Goal: Obtain resource: Obtain resource

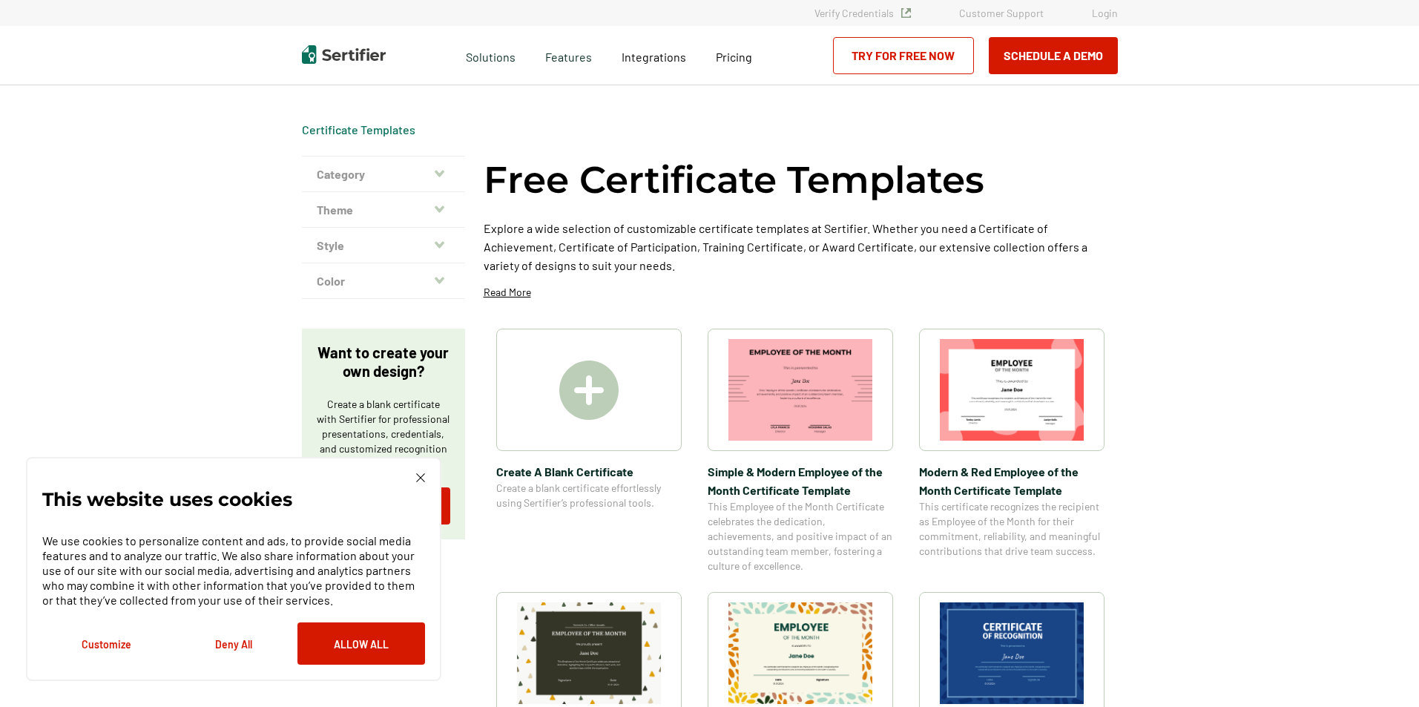
click at [444, 178] on icon "button" at bounding box center [440, 174] width 10 height 12
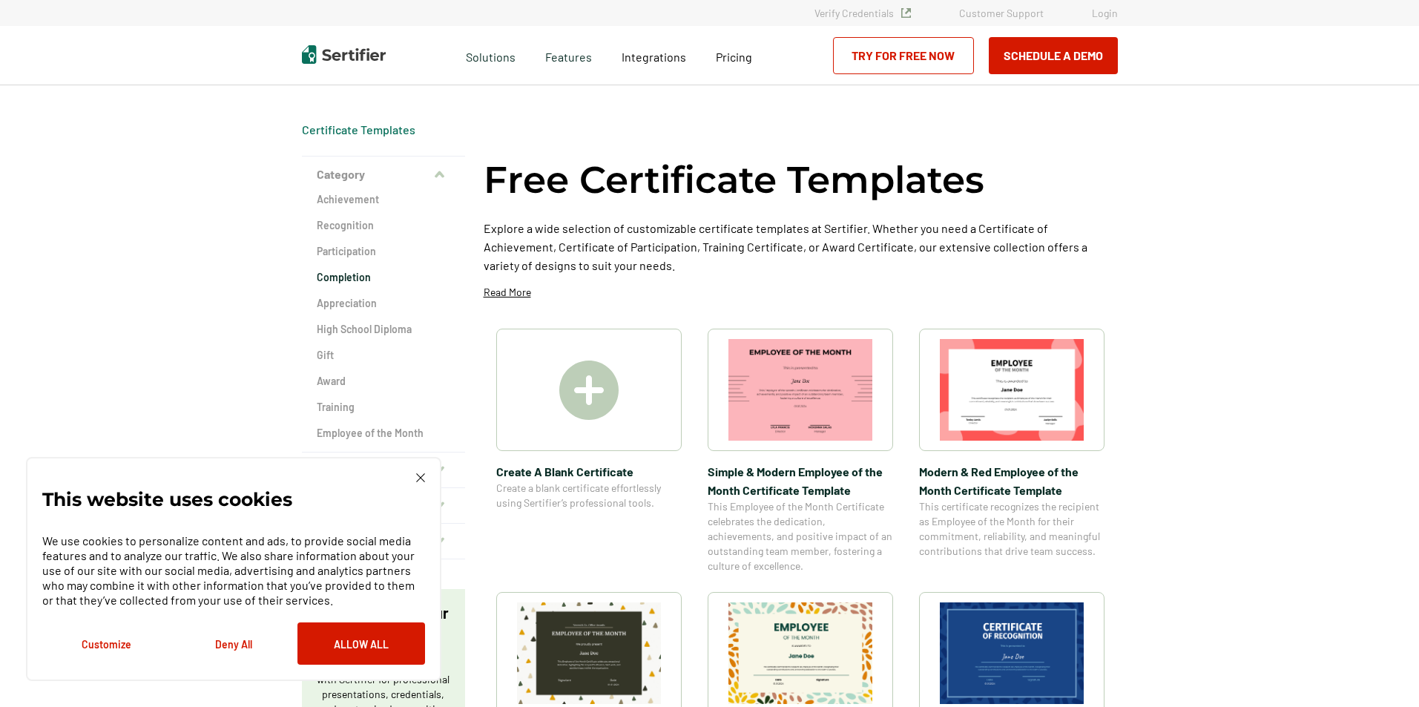
click at [389, 273] on h2 "Completion" at bounding box center [384, 277] width 134 height 15
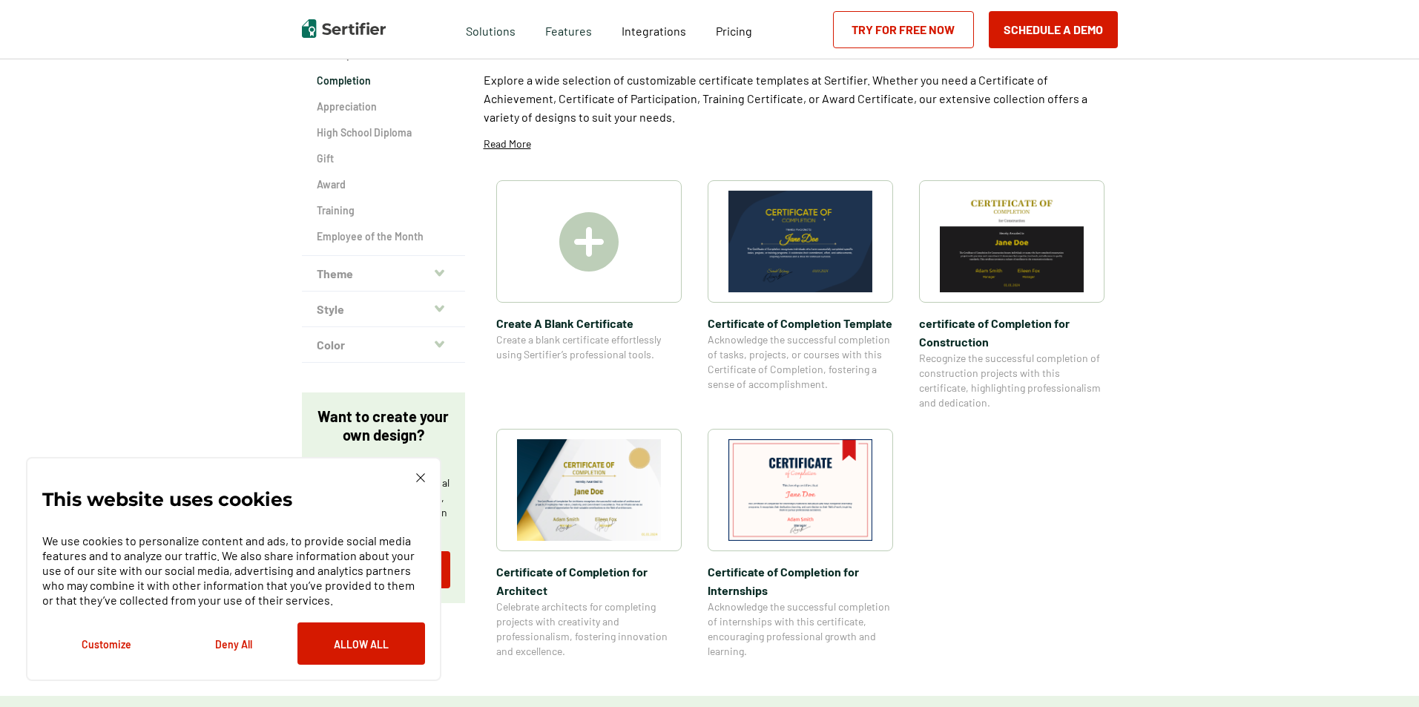
scroll to position [223, 0]
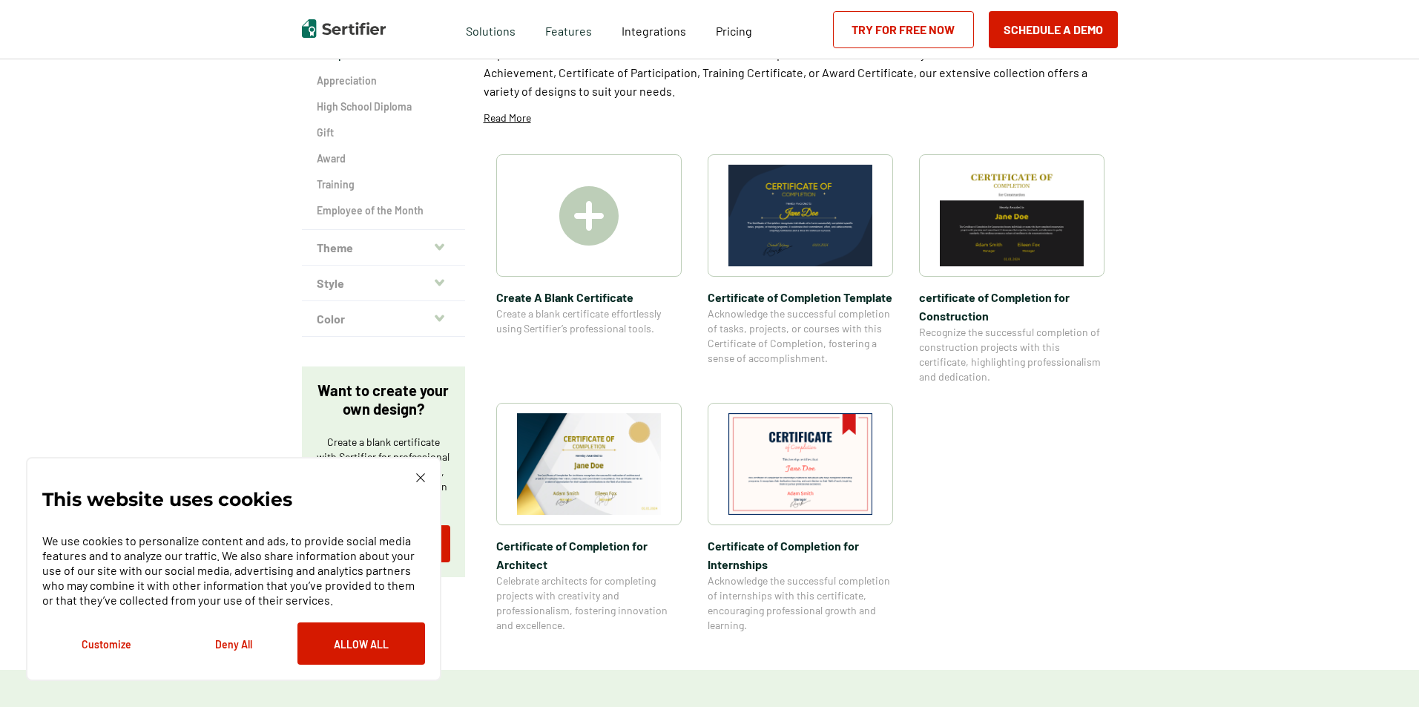
click at [565, 447] on img at bounding box center [589, 464] width 144 height 102
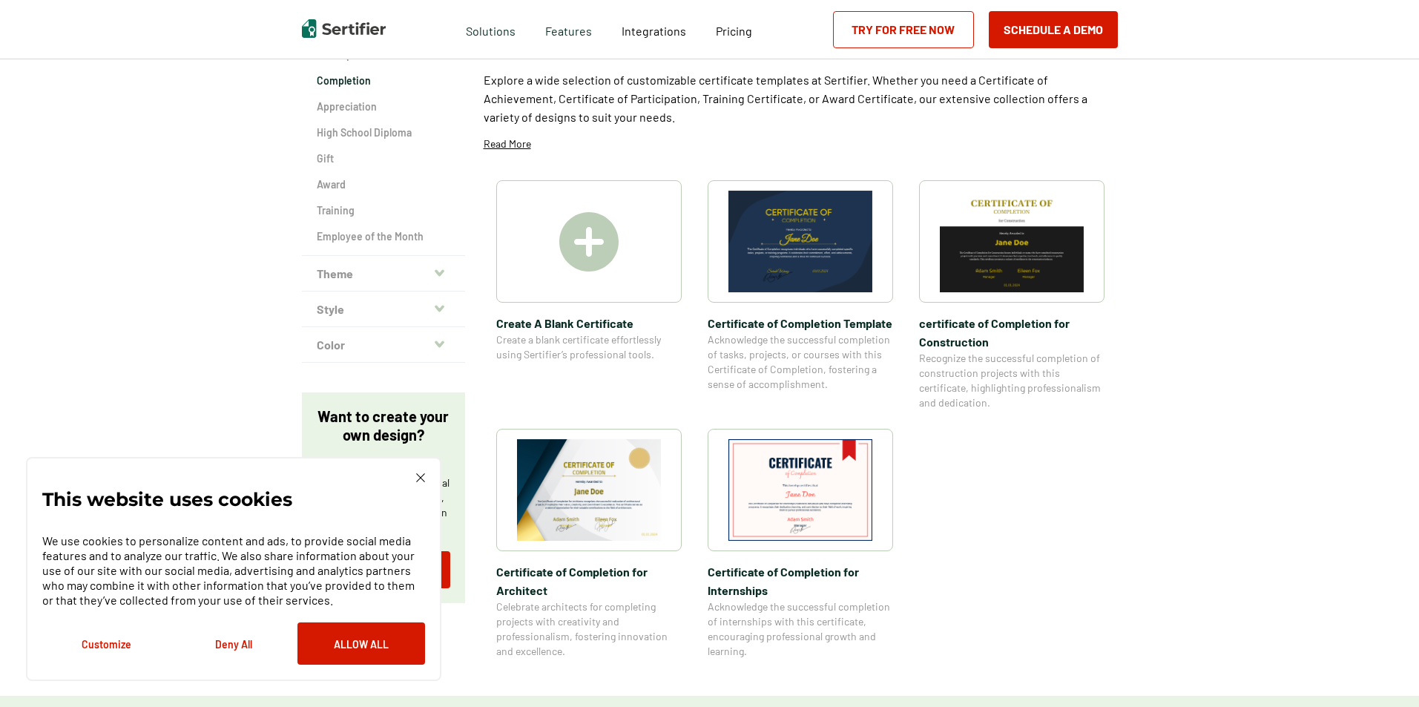
scroll to position [223, 0]
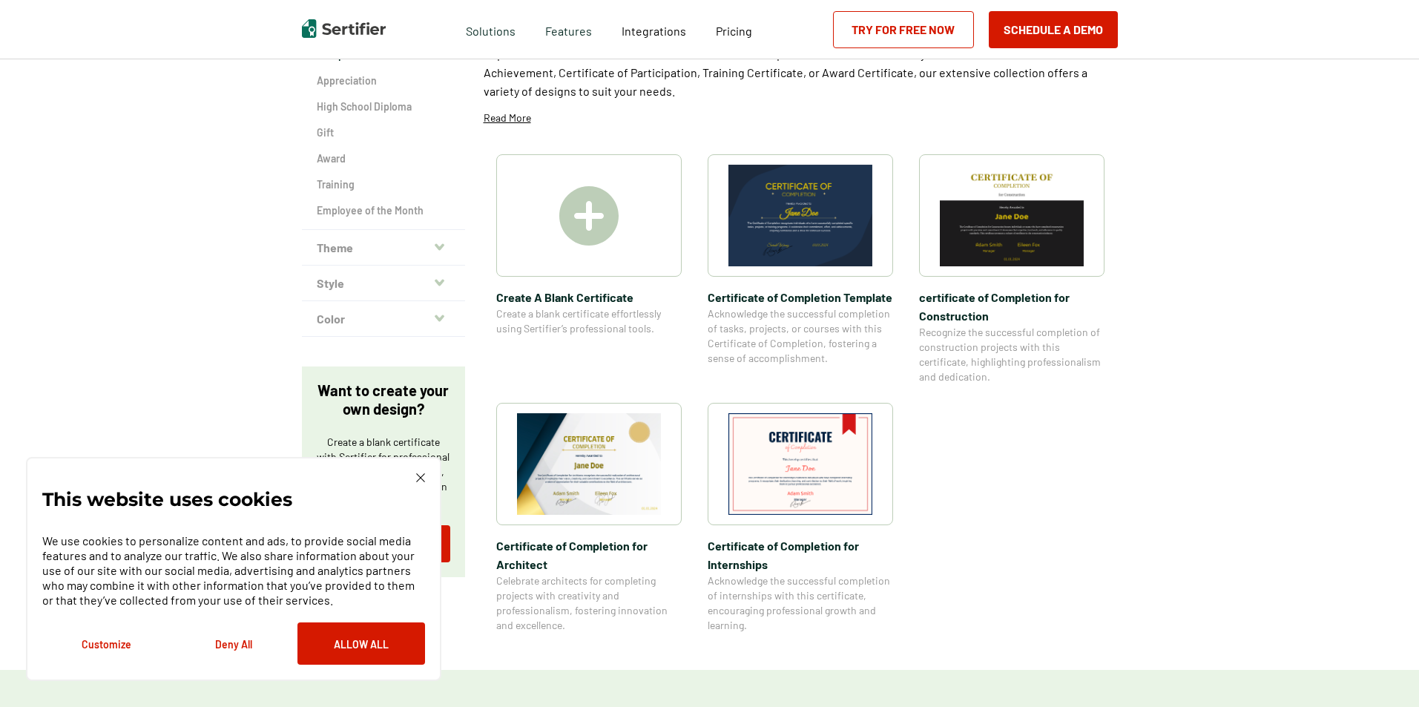
click at [440, 242] on icon "button" at bounding box center [440, 247] width 10 height 12
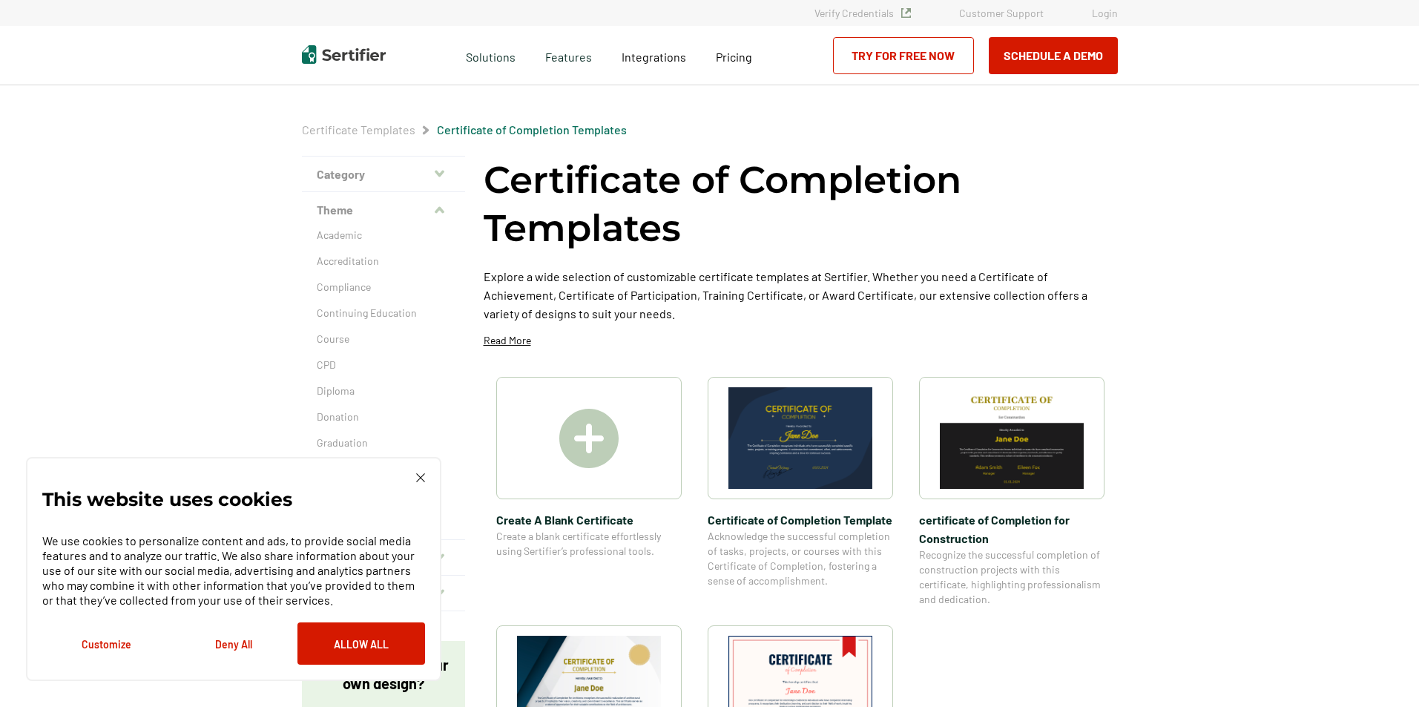
scroll to position [74, 0]
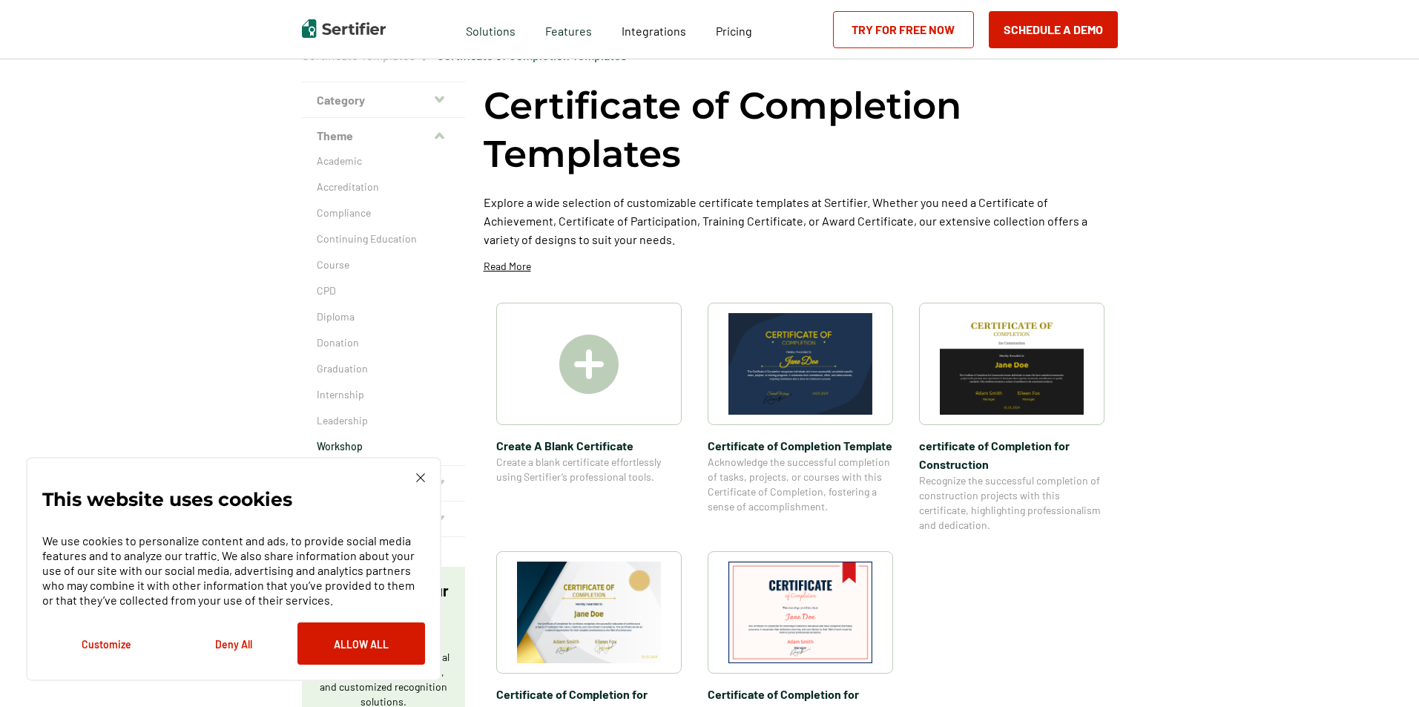
click at [359, 442] on p "Workshop" at bounding box center [384, 446] width 134 height 15
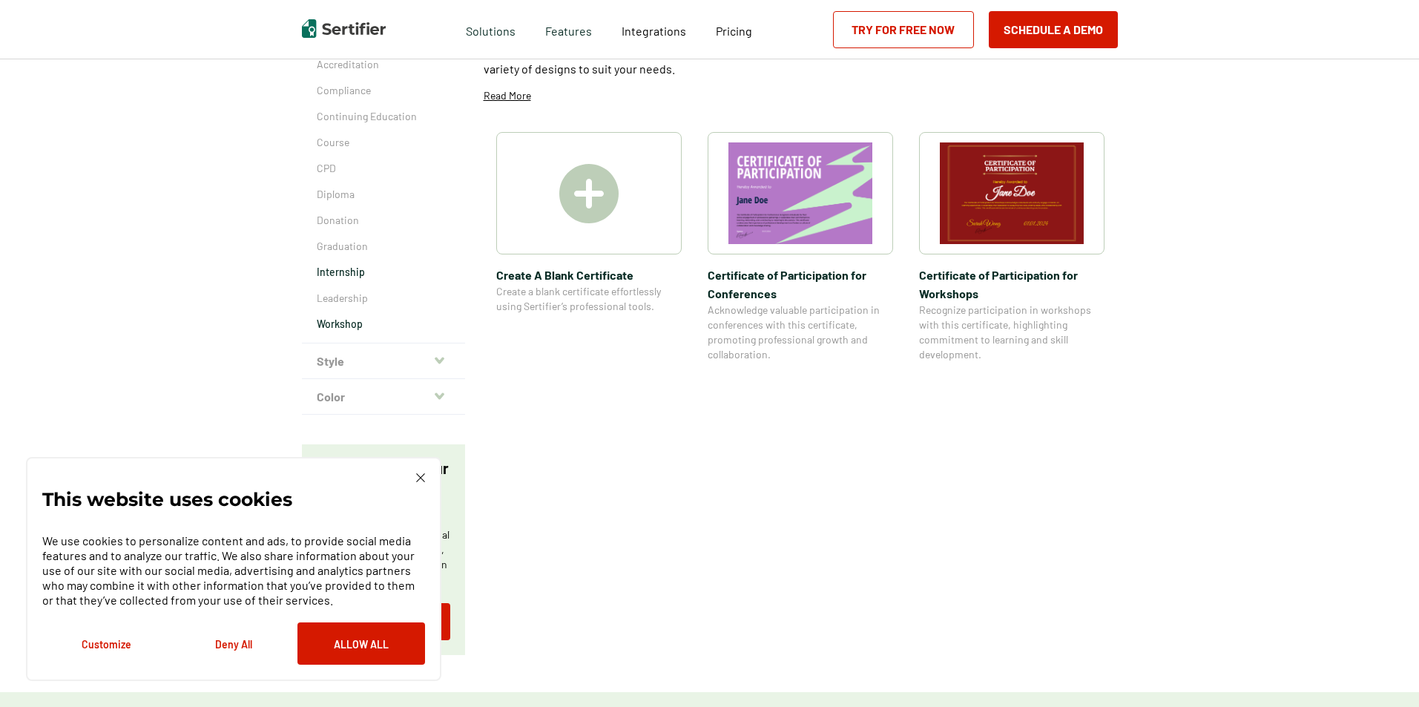
scroll to position [223, 0]
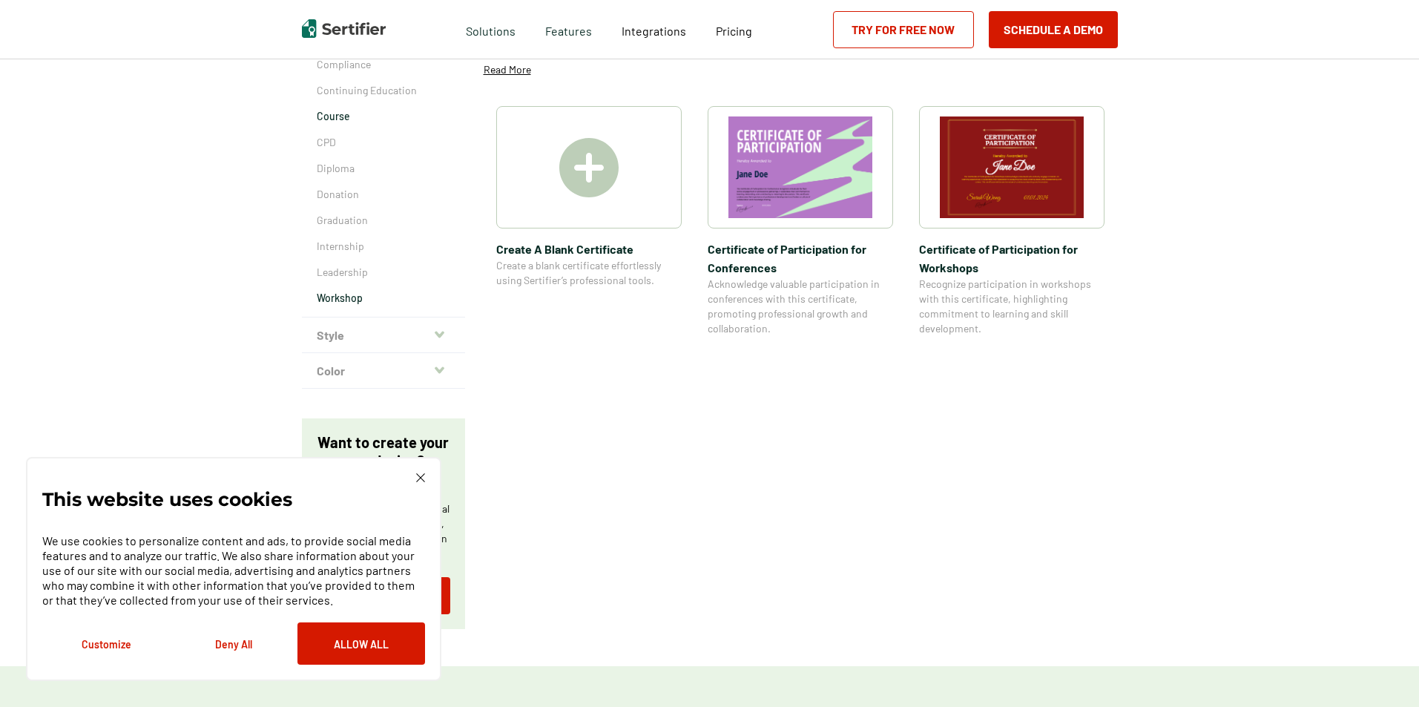
click at [352, 119] on p "Course" at bounding box center [384, 116] width 134 height 15
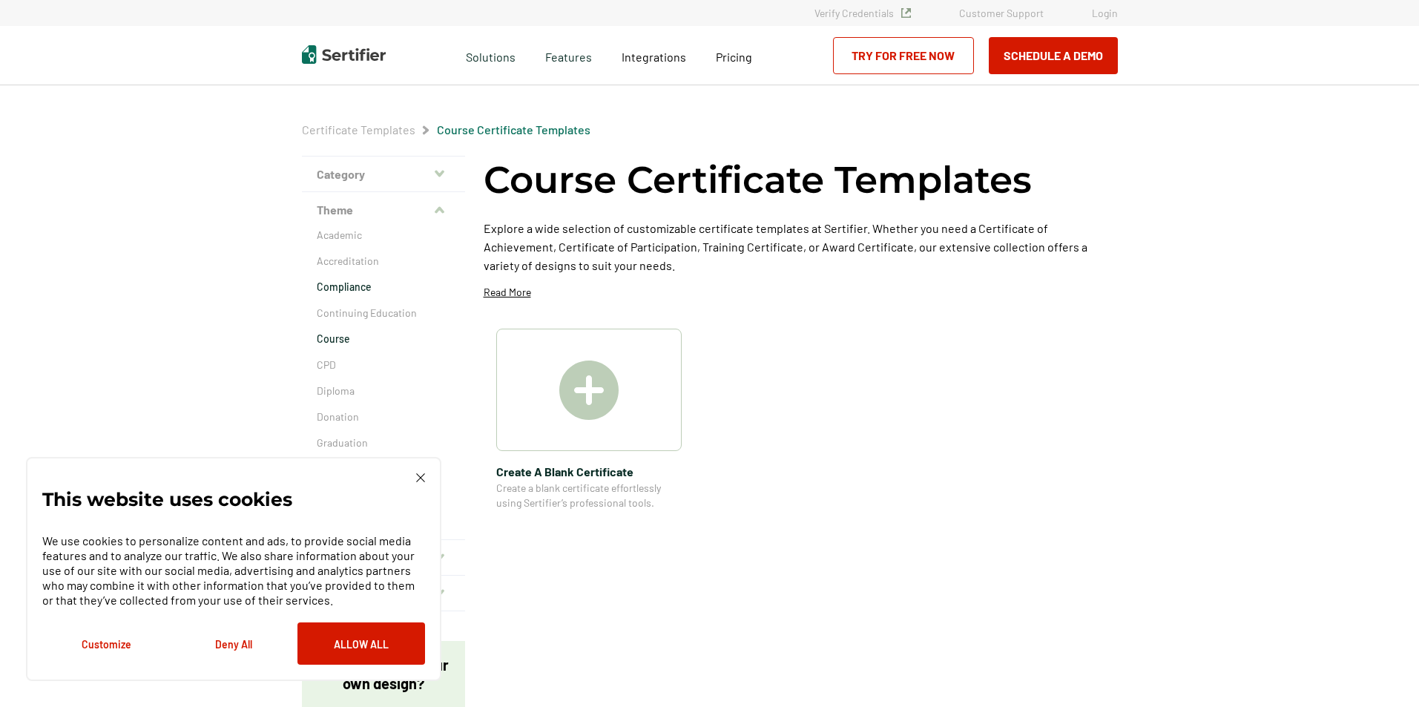
click at [361, 283] on p "Compliance" at bounding box center [384, 287] width 134 height 15
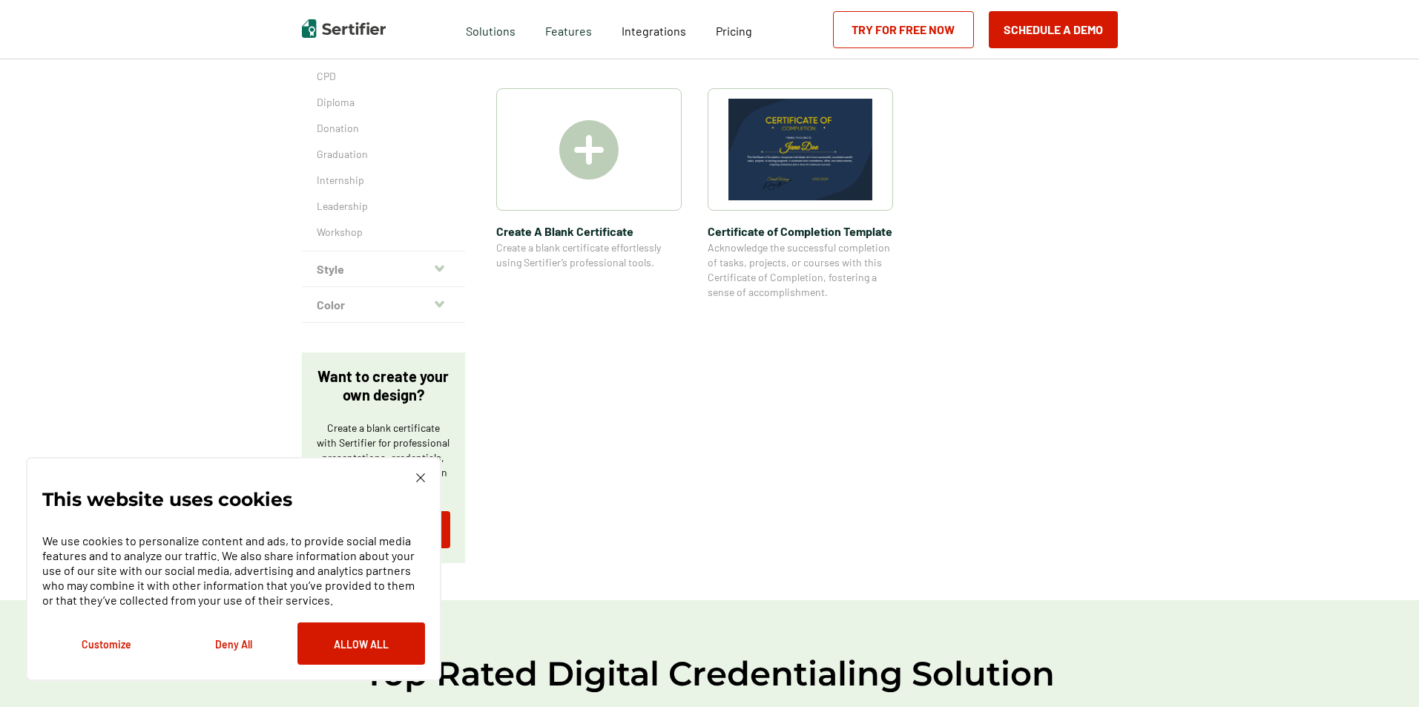
scroll to position [148, 0]
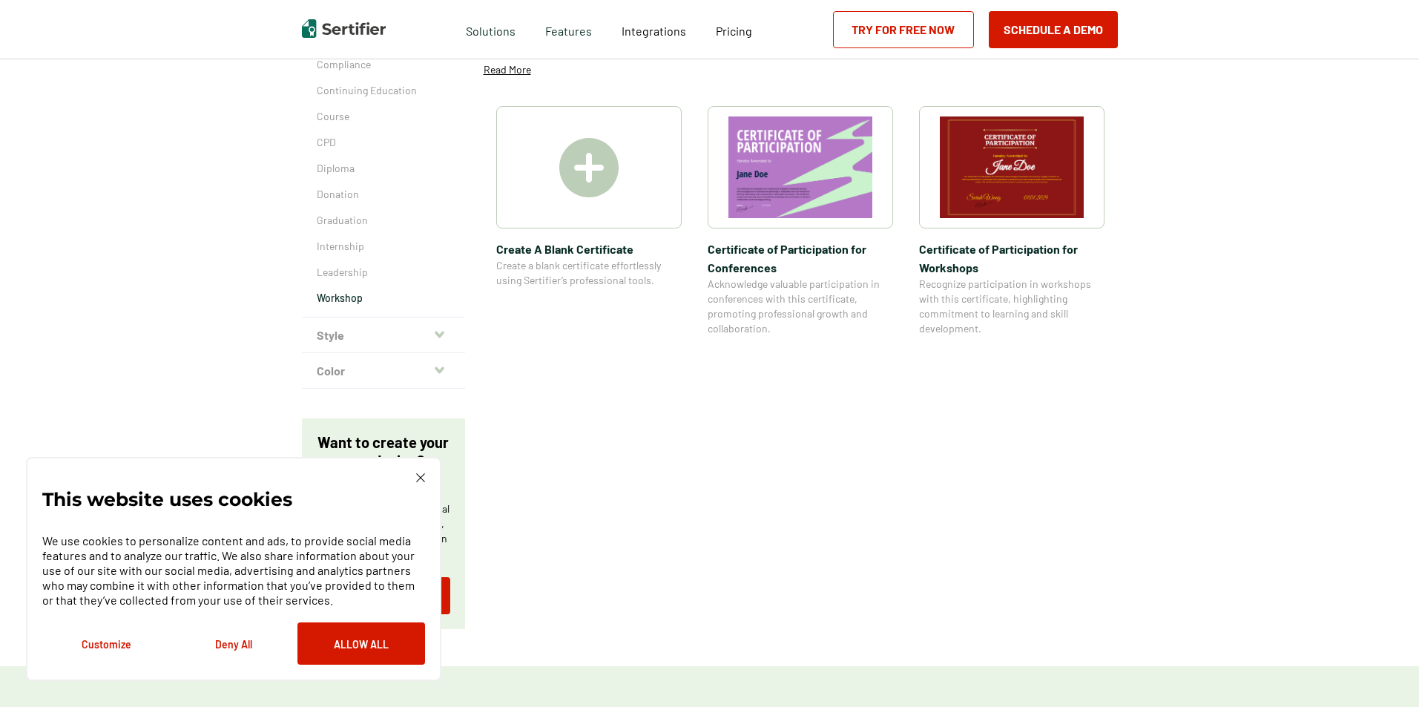
scroll to position [74, 0]
